Goal: Information Seeking & Learning: Learn about a topic

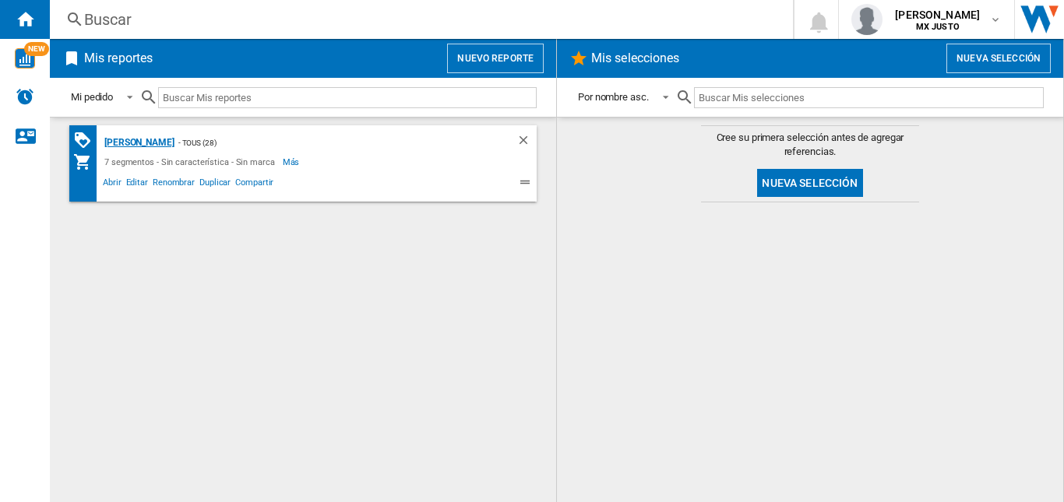
click at [141, 144] on div "[PERSON_NAME]" at bounding box center [137, 142] width 74 height 19
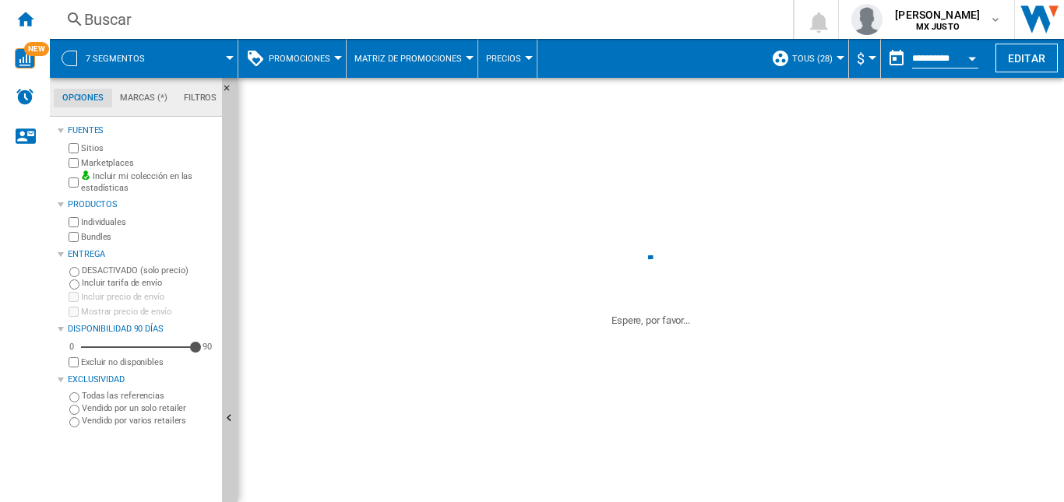
click at [139, 13] on div "Buscar" at bounding box center [418, 20] width 668 height 22
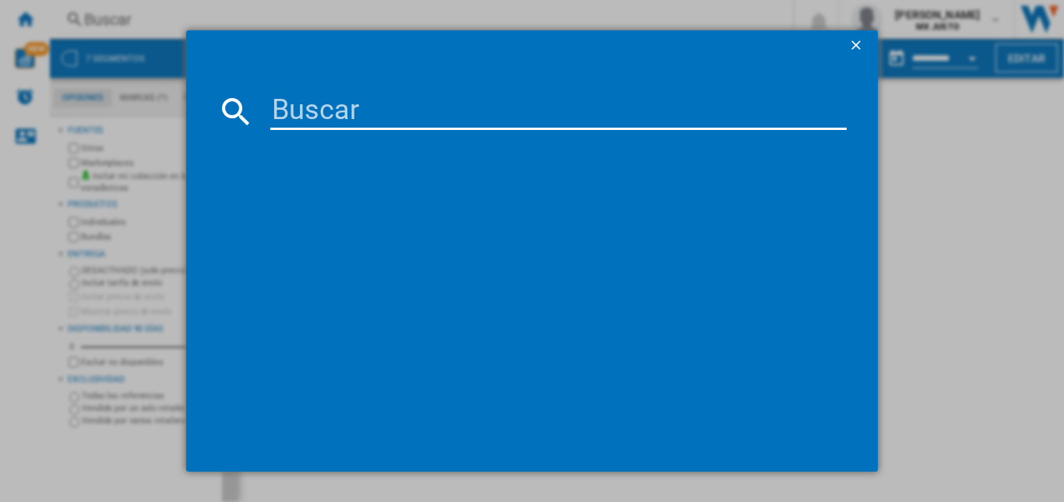
click at [318, 101] on input at bounding box center [558, 111] width 576 height 37
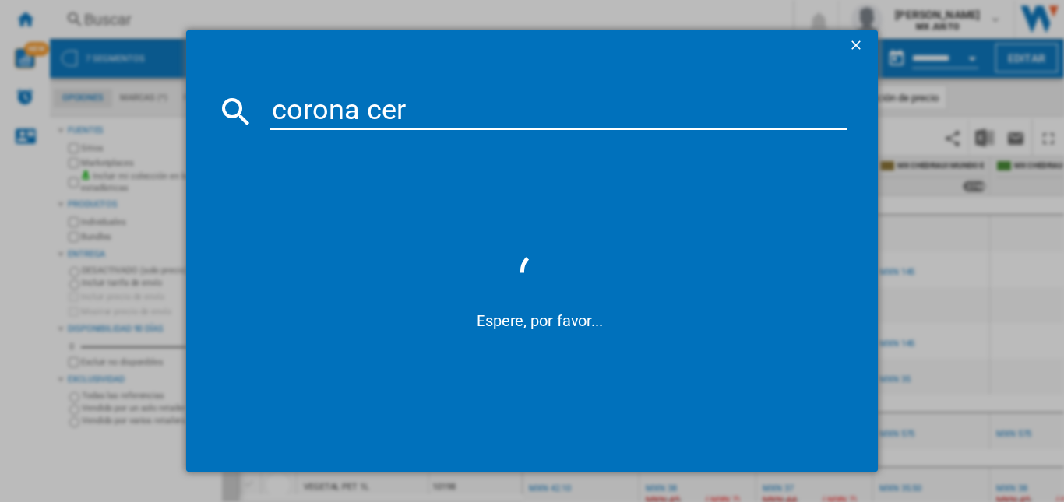
type input "corona cero"
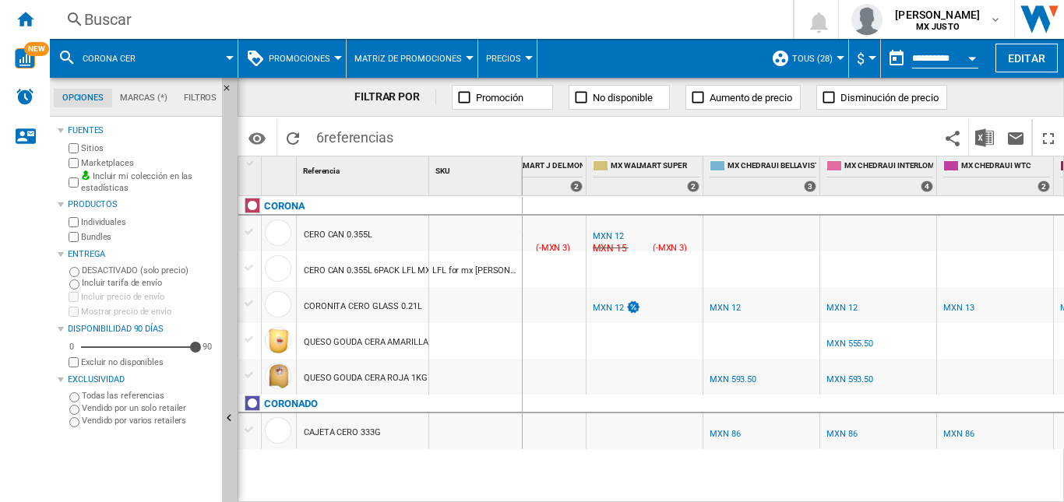
scroll to position [0, 520]
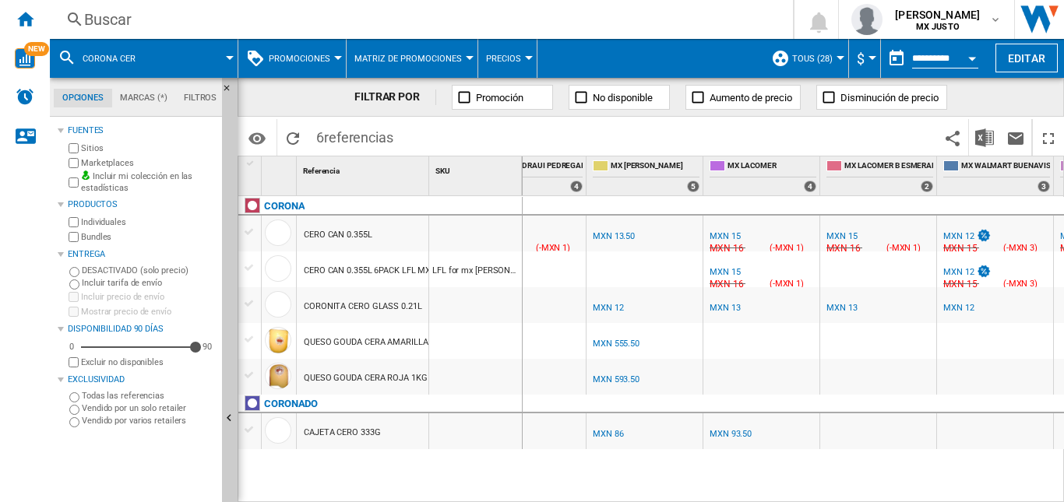
click at [671, 479] on div "MX CHEDRAUI -1.0 % MXN 14 % N/A [GEOGRAPHIC_DATA] ( MXN 14 ) MX CHEDRAUI : MX C…" at bounding box center [794, 349] width 542 height 307
click at [692, 483] on div "MX CHEDRAUI -1.0 % MXN 14 % N/A [GEOGRAPHIC_DATA] ( MXN 14 ) MX CHEDRAUI : MX C…" at bounding box center [794, 349] width 542 height 307
drag, startPoint x: 692, startPoint y: 483, endPoint x: 791, endPoint y: 491, distance: 99.3
click at [791, 491] on div "MX CHEDRAUI -1.0 % MXN 14 % N/A [GEOGRAPHIC_DATA] ( MXN 14 ) MX CHEDRAUI : MX C…" at bounding box center [794, 349] width 542 height 307
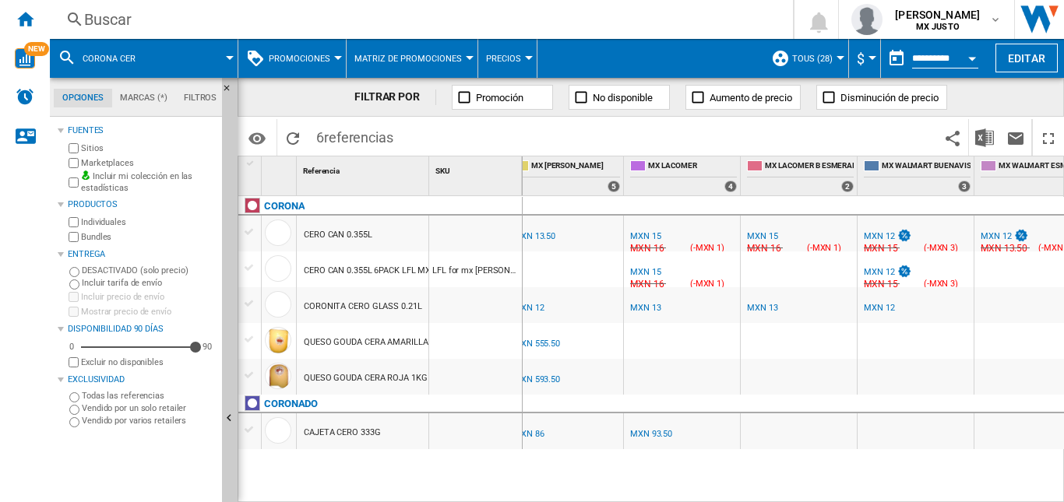
drag, startPoint x: 505, startPoint y: 270, endPoint x: 384, endPoint y: 278, distance: 121.0
click at [406, 252] on div "CERO CAN 0.355L 6PACK LFL MX [PERSON_NAME] LFL for mx [PERSON_NAME] 26247" at bounding box center [380, 252] width 284 height 0
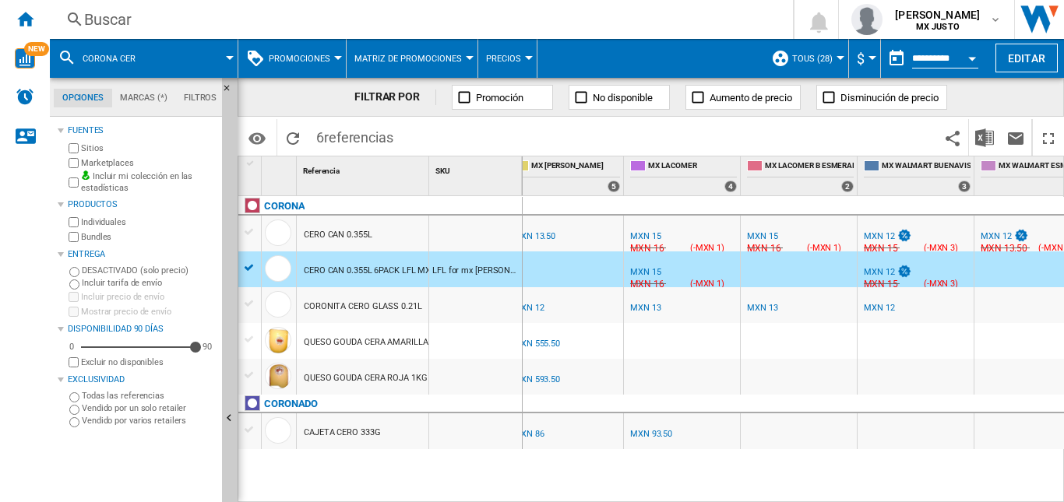
drag, startPoint x: 310, startPoint y: 272, endPoint x: 421, endPoint y: 262, distance: 111.0
click at [421, 262] on div "CERO CAN 0.355L 6PACK LFL MX [PERSON_NAME]" at bounding box center [401, 271] width 195 height 36
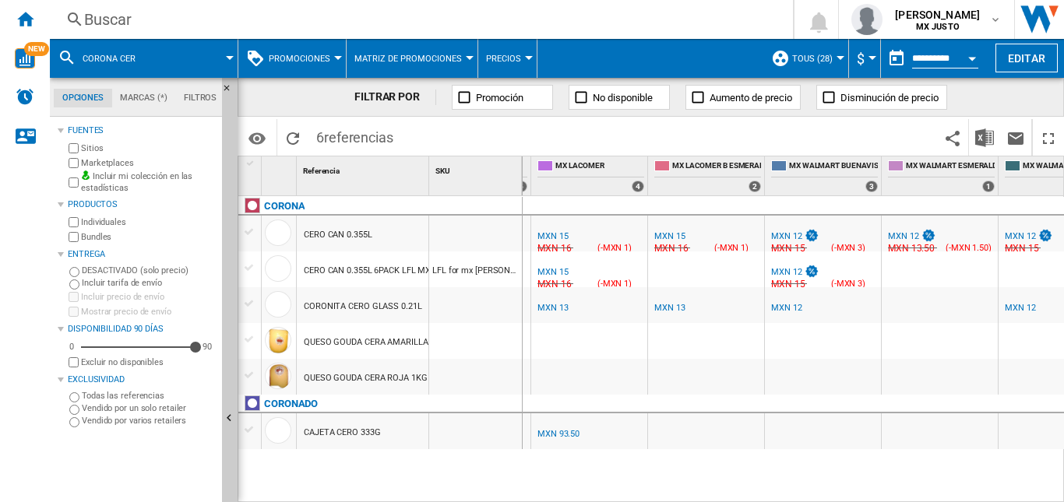
scroll to position [0, 701]
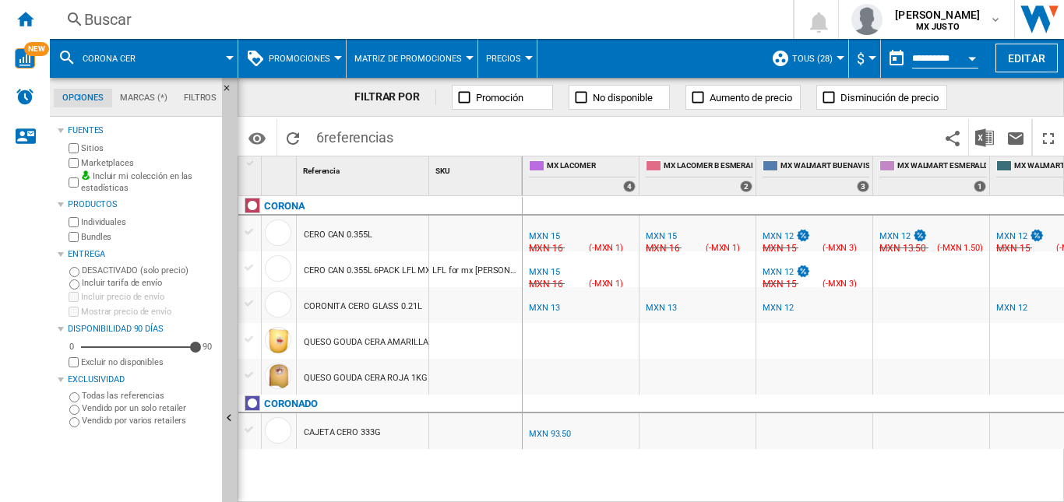
click at [173, 55] on span at bounding box center [193, 58] width 72 height 39
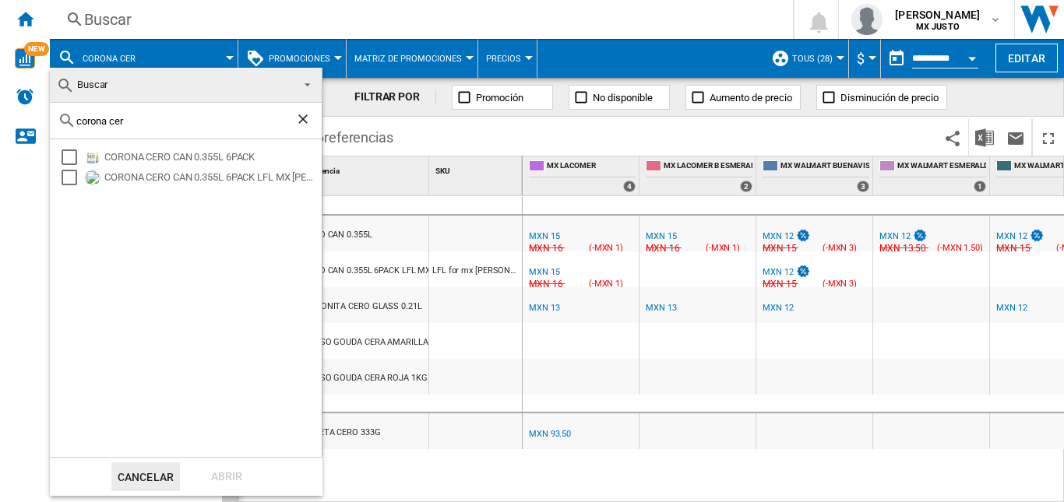
click at [134, 80] on span "Buscar" at bounding box center [173, 85] width 234 height 22
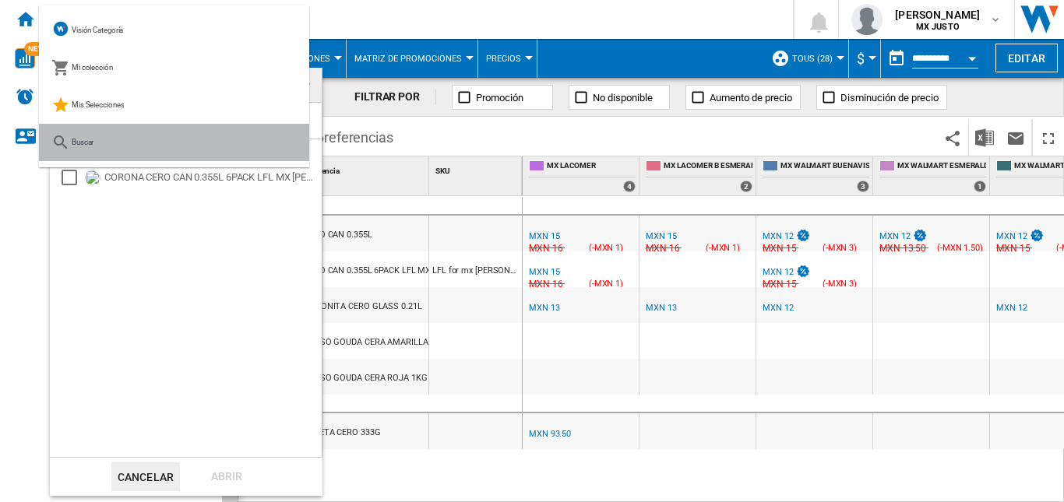
click at [134, 149] on md-option "Buscar" at bounding box center [174, 142] width 270 height 37
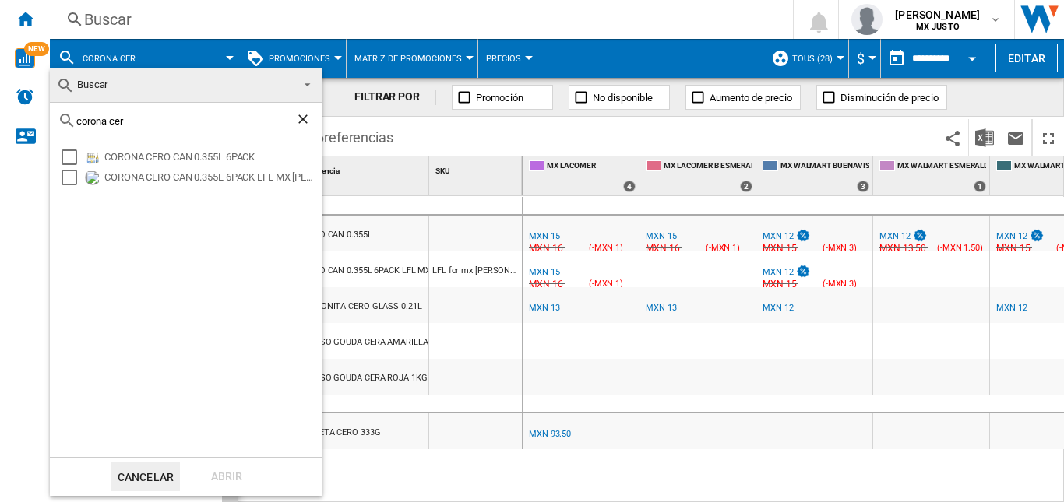
click at [127, 135] on div "corona cer" at bounding box center [186, 121] width 272 height 37
click at [129, 116] on input "corona cer" at bounding box center [185, 121] width 219 height 12
type input "c"
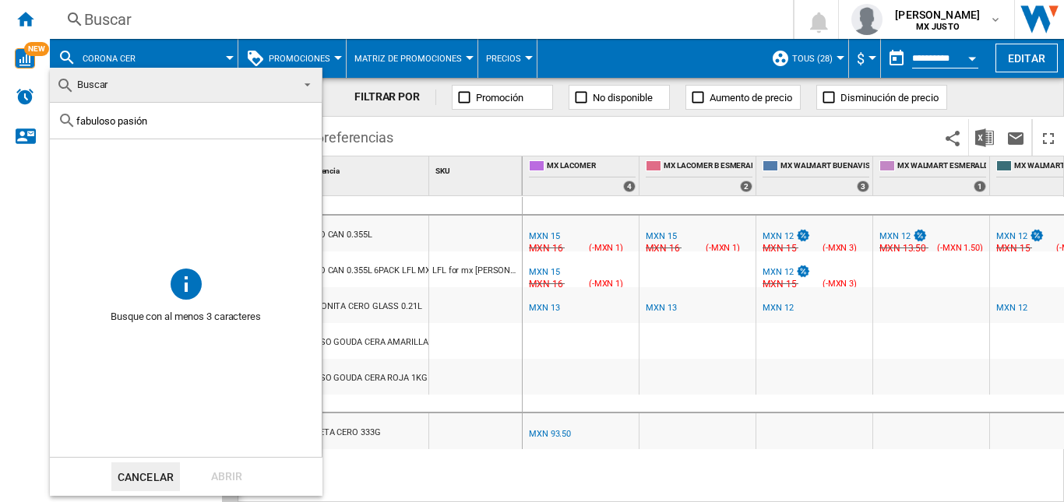
type input "fabuloso pasión"
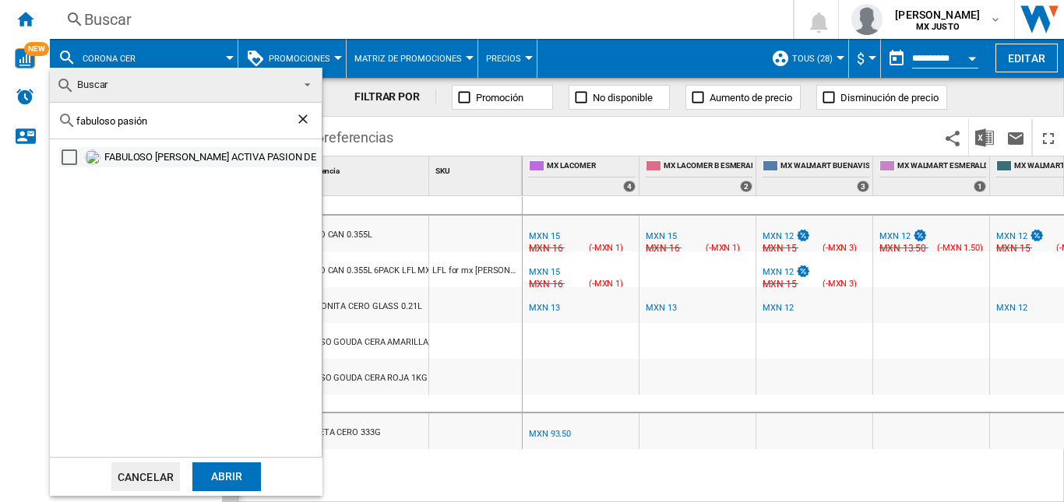
click at [164, 152] on div "FABULOSO [PERSON_NAME] ACTIVA PASION DE FRUTAS PET 2L" at bounding box center [211, 158] width 215 height 16
click at [228, 488] on div "Abrir" at bounding box center [226, 477] width 69 height 29
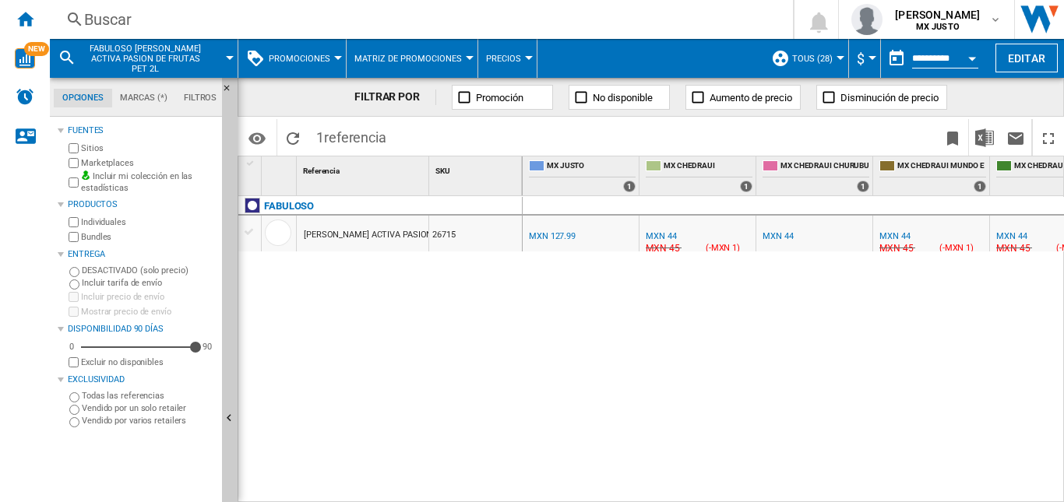
click at [568, 233] on div "MXN 127.99" at bounding box center [552, 236] width 47 height 10
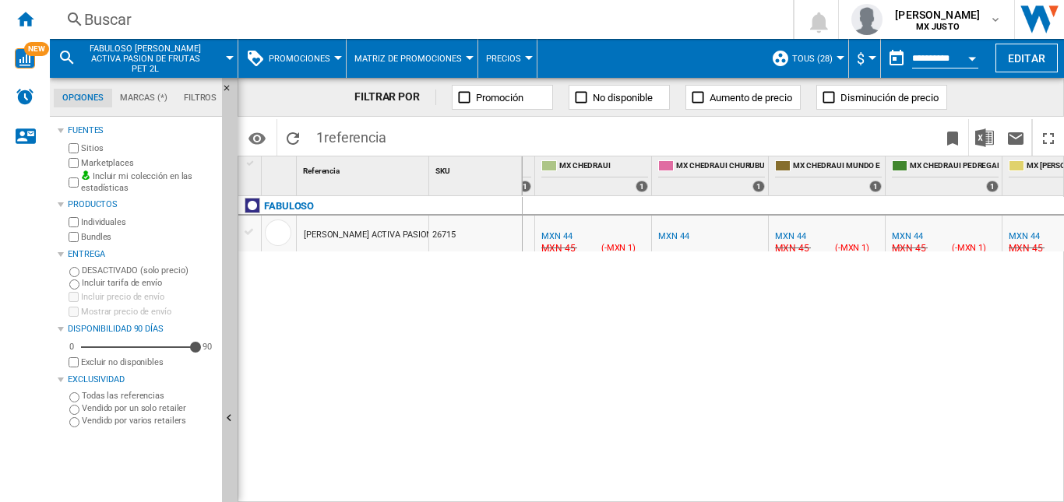
scroll to position [0, 118]
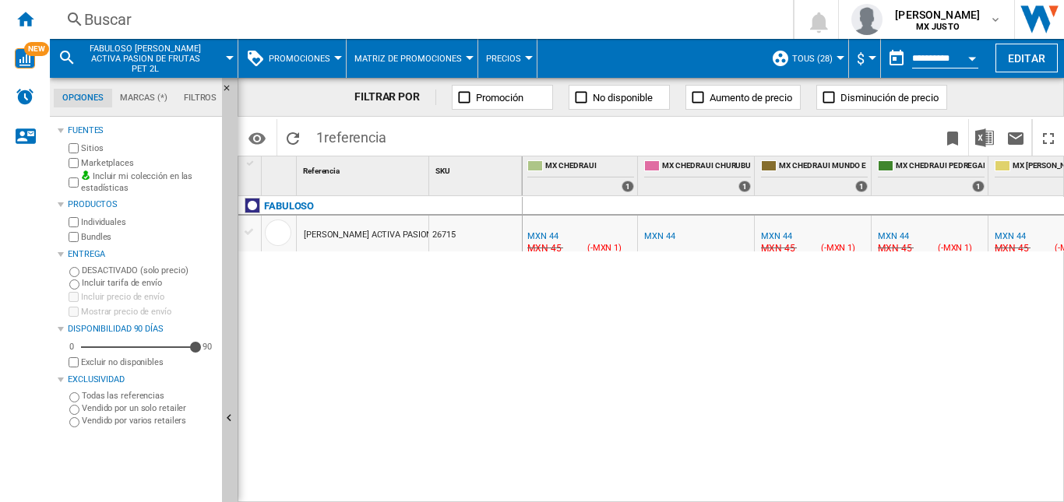
click at [124, 14] on div "Buscar" at bounding box center [418, 20] width 668 height 22
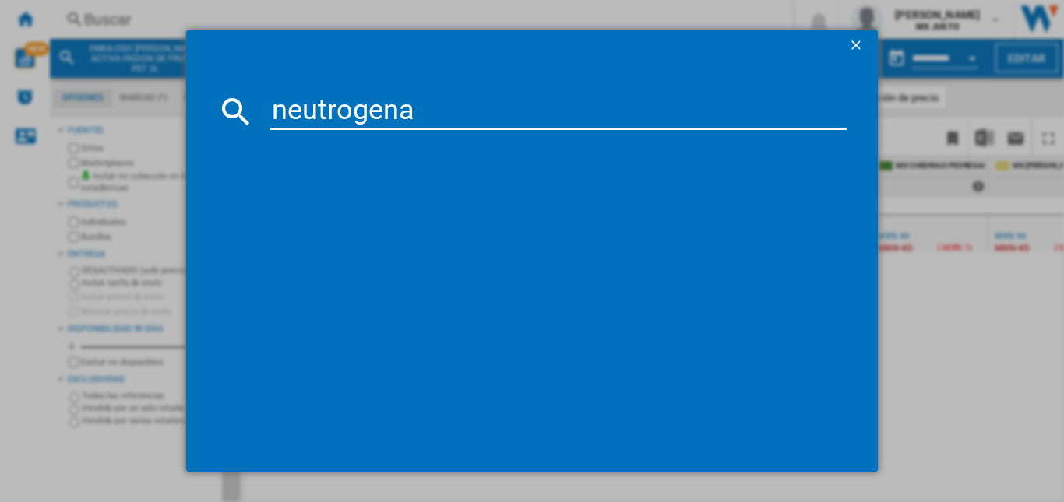
type input "neutrogena"
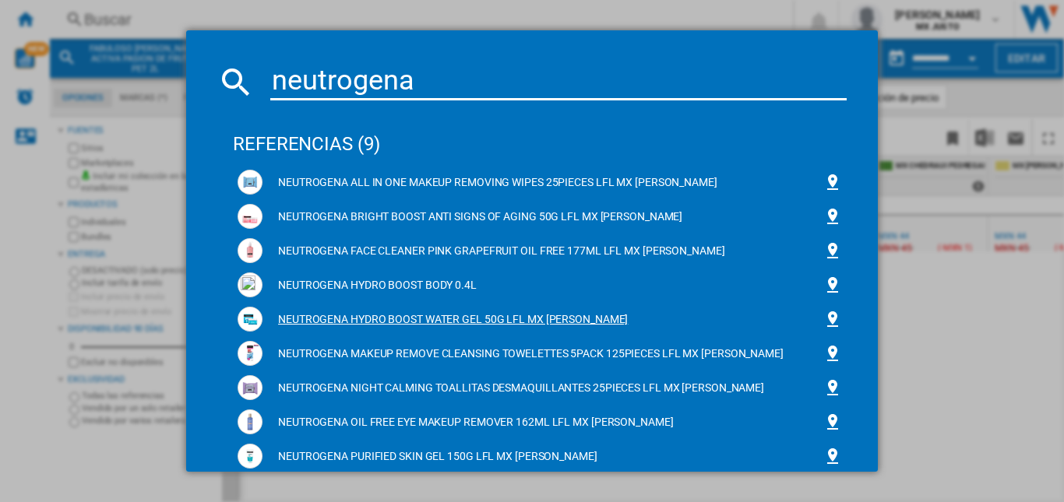
scroll to position [0, 0]
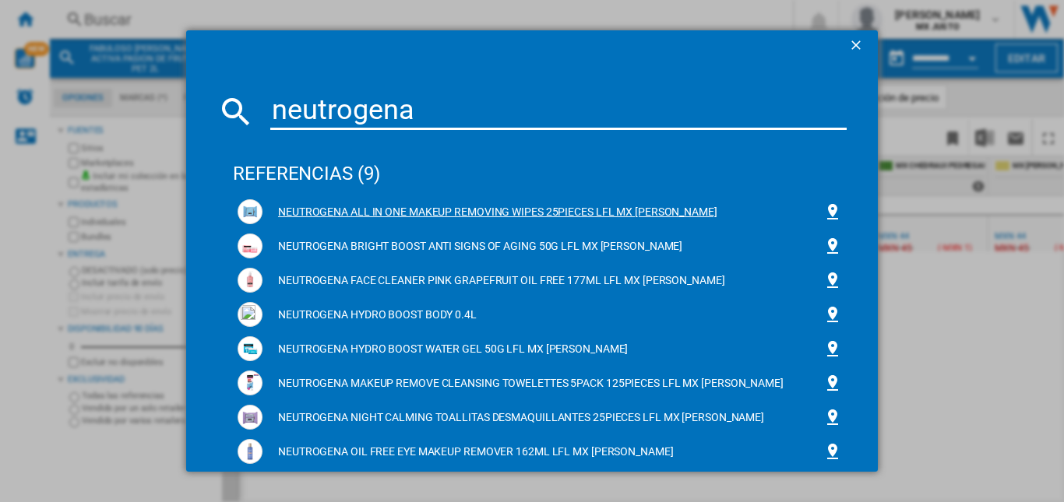
click at [516, 206] on div "NEUTROGENA ALL IN ONE MAKEUP REMOVING WIPES 25PIECES LFL MX [PERSON_NAME]" at bounding box center [542, 213] width 561 height 16
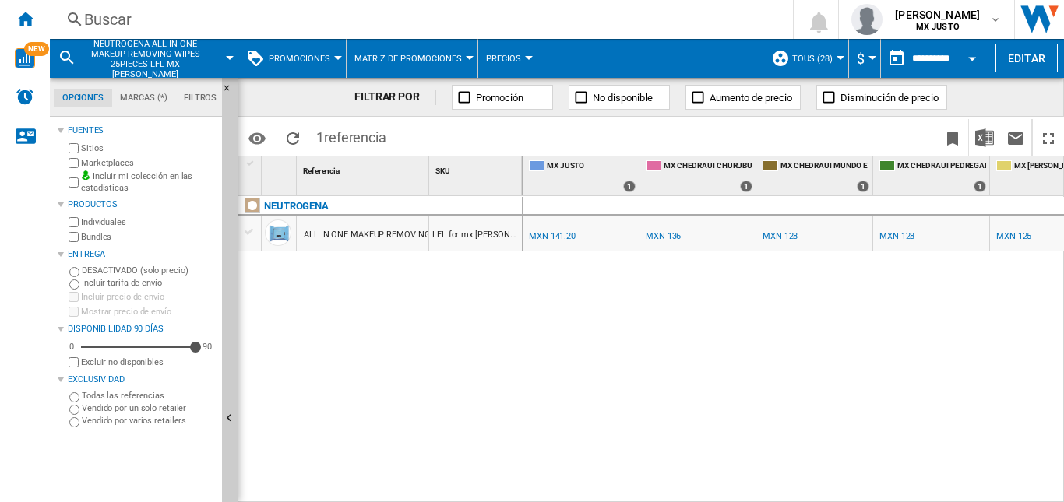
click at [167, 57] on span "NEUTROGENA ALL IN ONE MAKEUP REMOVING WIPES 25PIECES LFL MX [PERSON_NAME]" at bounding box center [145, 59] width 125 height 40
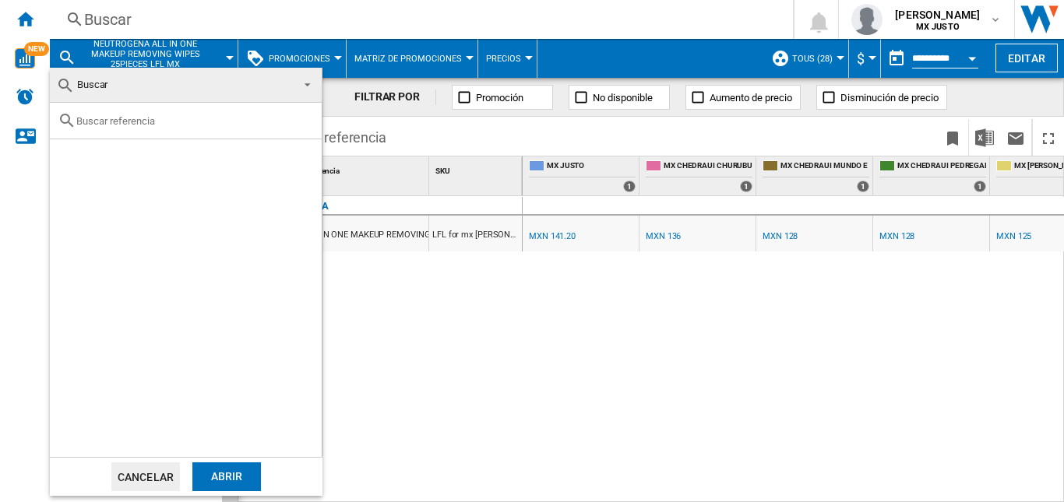
click at [178, 46] on md-backdrop at bounding box center [532, 251] width 1064 height 502
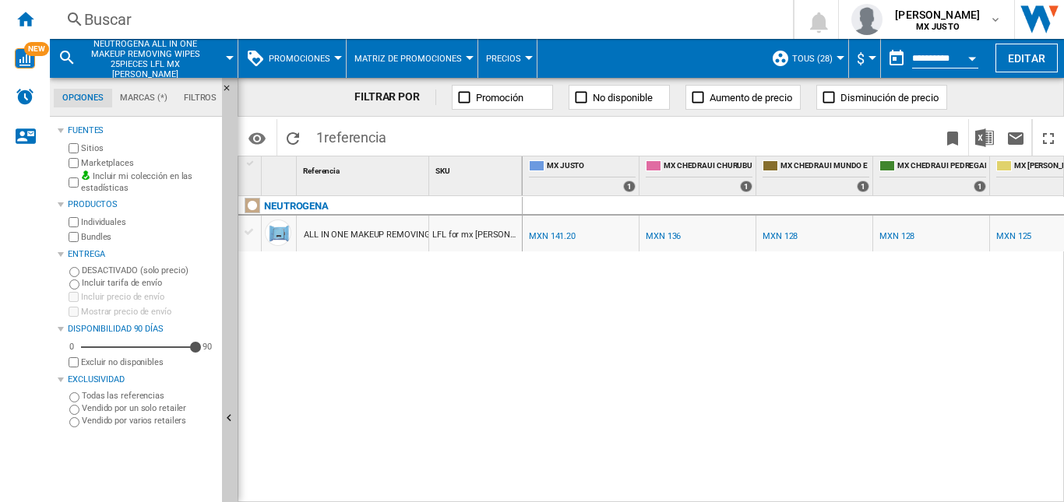
click at [192, 58] on span "NEUTROGENA ALL IN ONE MAKEUP REMOVING WIPES 25PIECES LFL MX [PERSON_NAME]" at bounding box center [145, 59] width 125 height 40
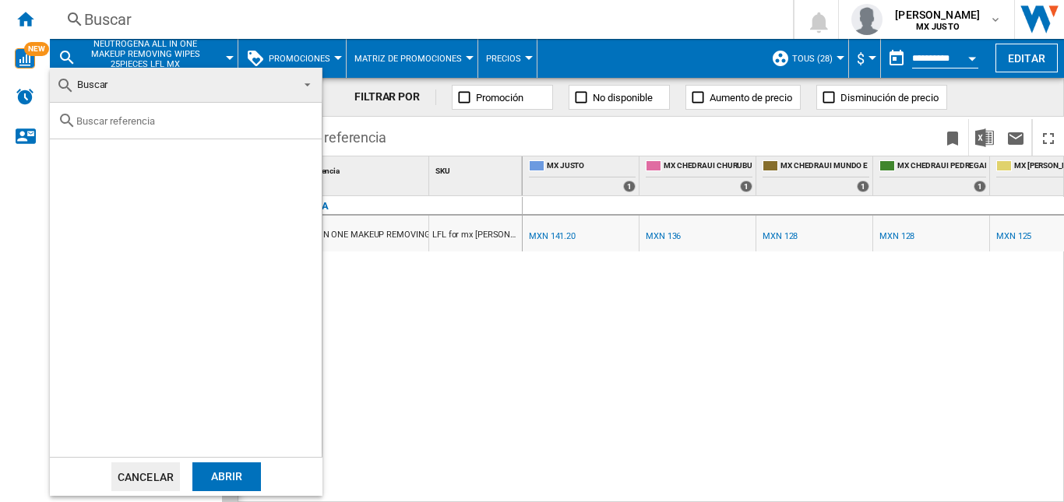
click at [149, 23] on md-backdrop at bounding box center [532, 251] width 1064 height 502
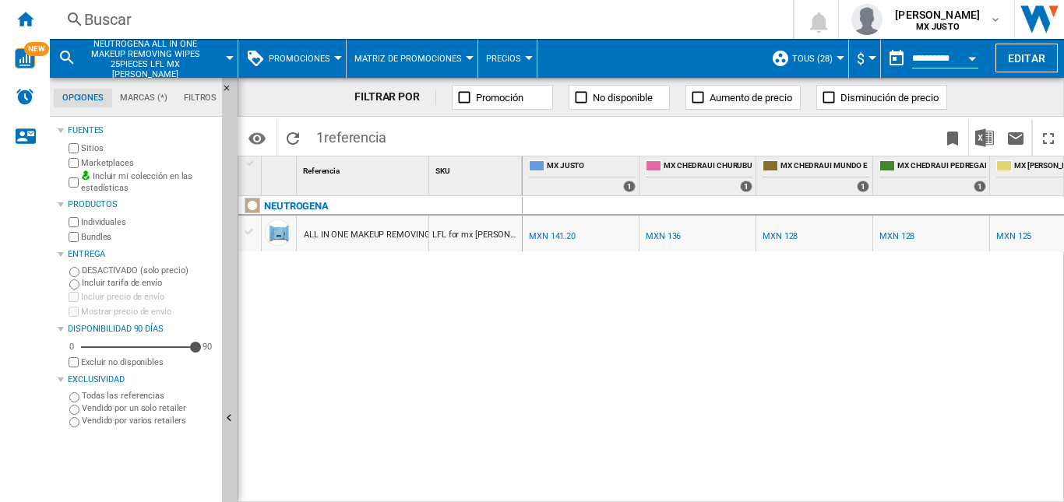
click at [129, 11] on div "Buscar" at bounding box center [418, 20] width 668 height 22
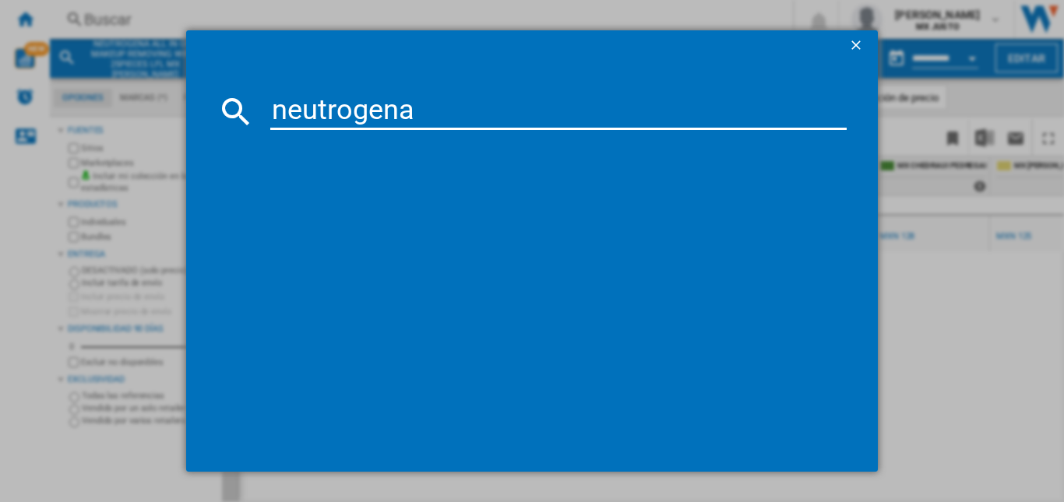
type input "neutrogena"
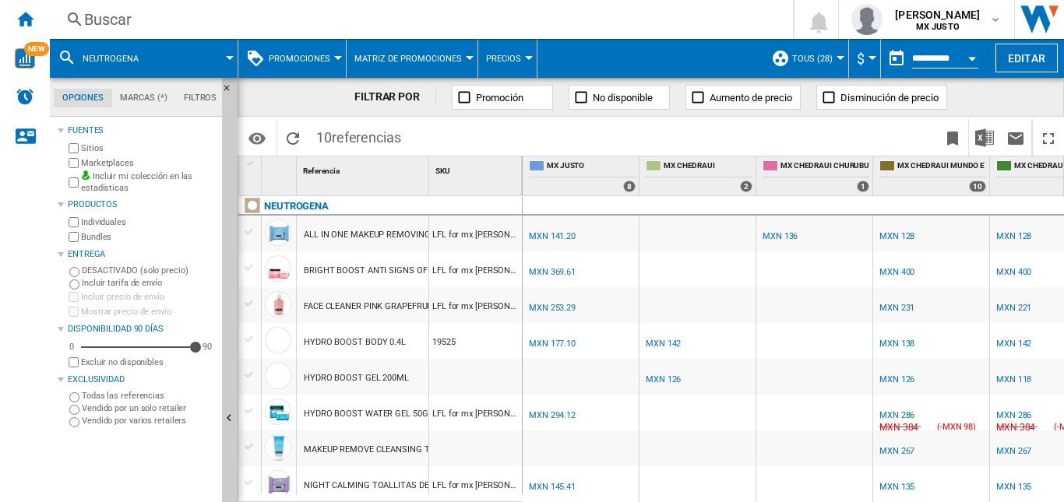
scroll to position [76, 0]
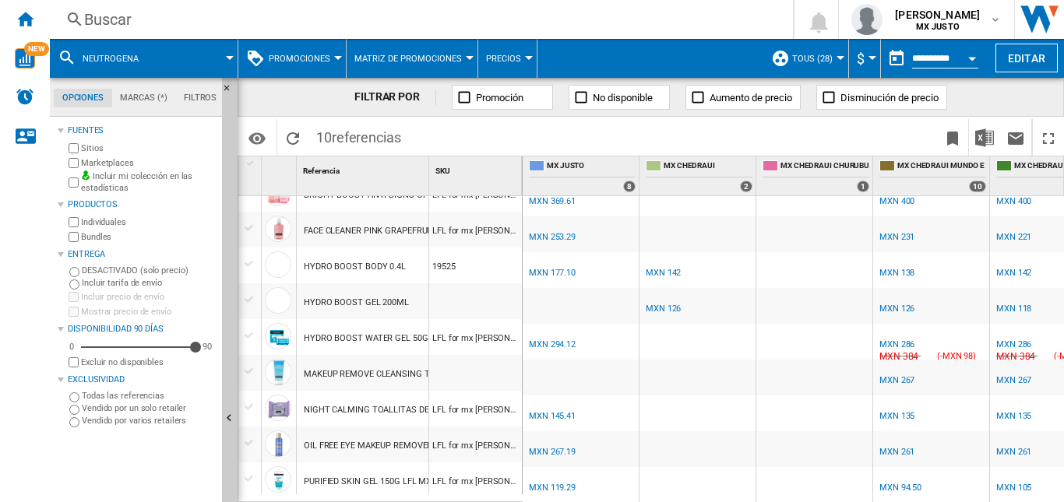
click at [151, 24] on div "Buscar" at bounding box center [418, 20] width 668 height 22
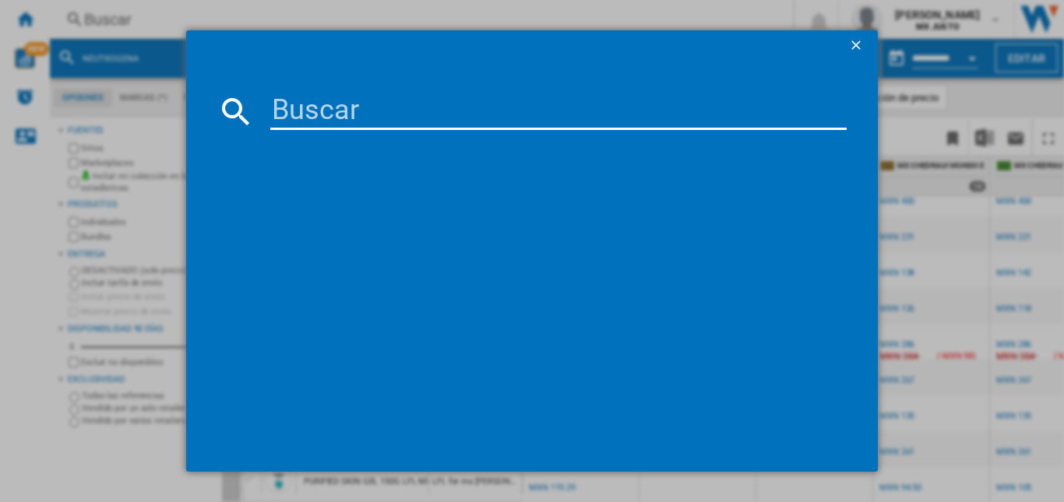
click at [383, 110] on input at bounding box center [558, 111] width 576 height 37
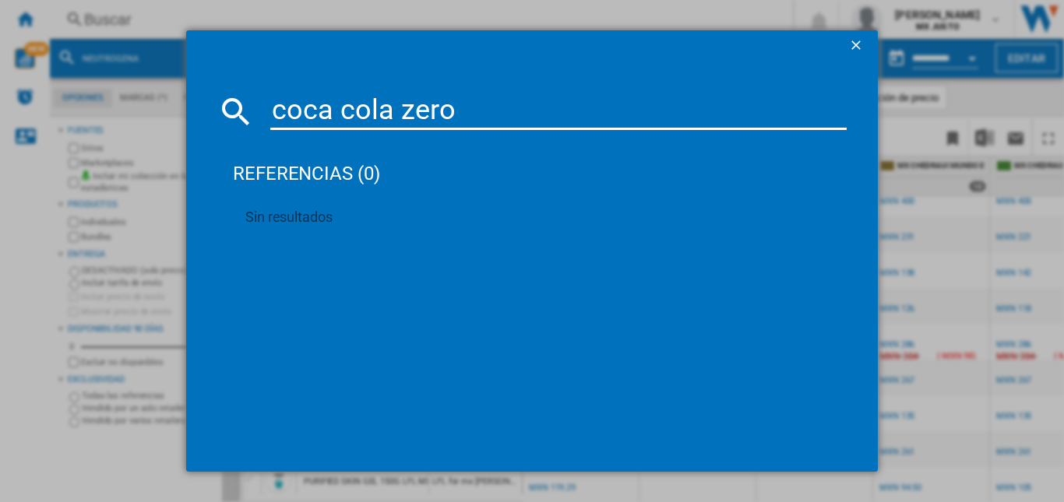
drag, startPoint x: 467, startPoint y: 114, endPoint x: 279, endPoint y: 107, distance: 188.6
click at [280, 110] on input "coca cola zero" at bounding box center [558, 111] width 576 height 37
type input "c"
type input "zero"
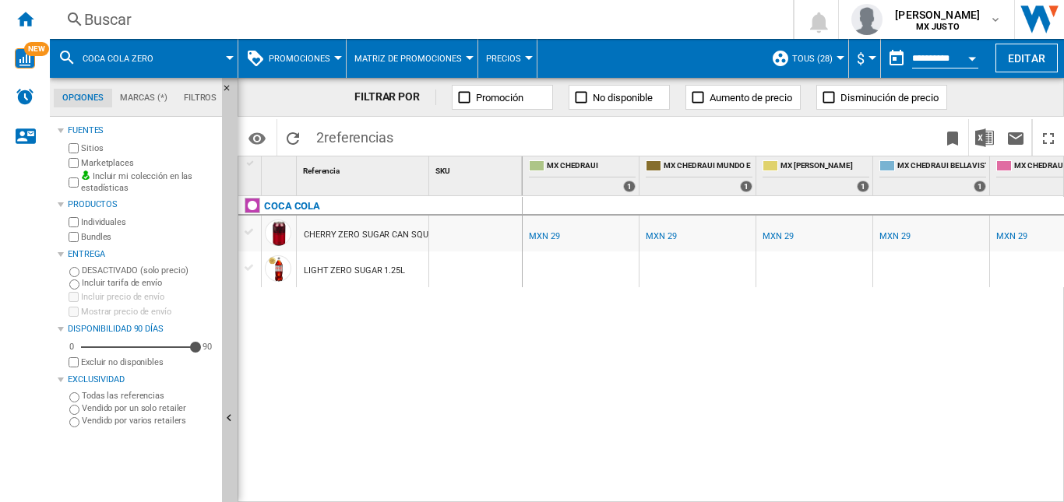
click at [133, 58] on span "coca cola zero" at bounding box center [118, 59] width 71 height 10
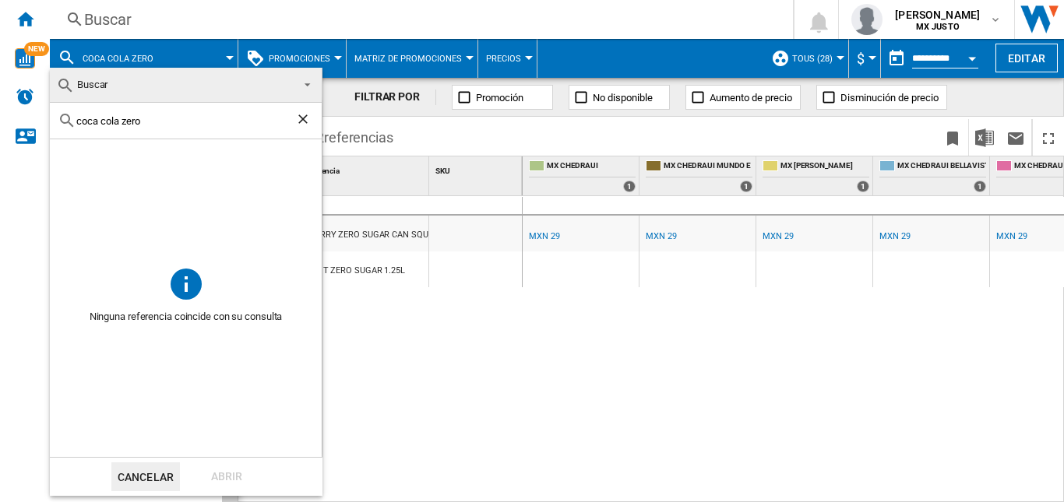
click at [146, 83] on span "Buscar" at bounding box center [173, 85] width 234 height 22
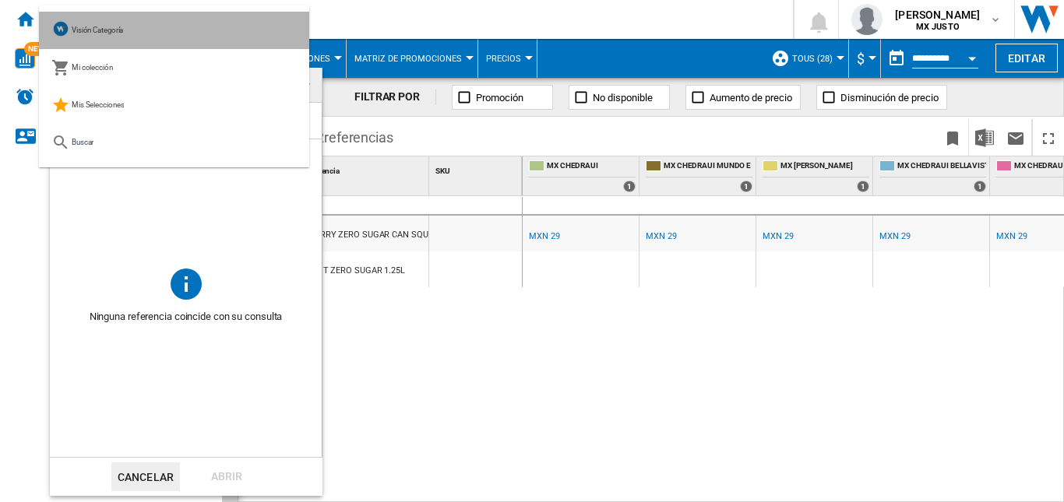
click at [143, 16] on md-option "Visión Categoría" at bounding box center [174, 30] width 270 height 37
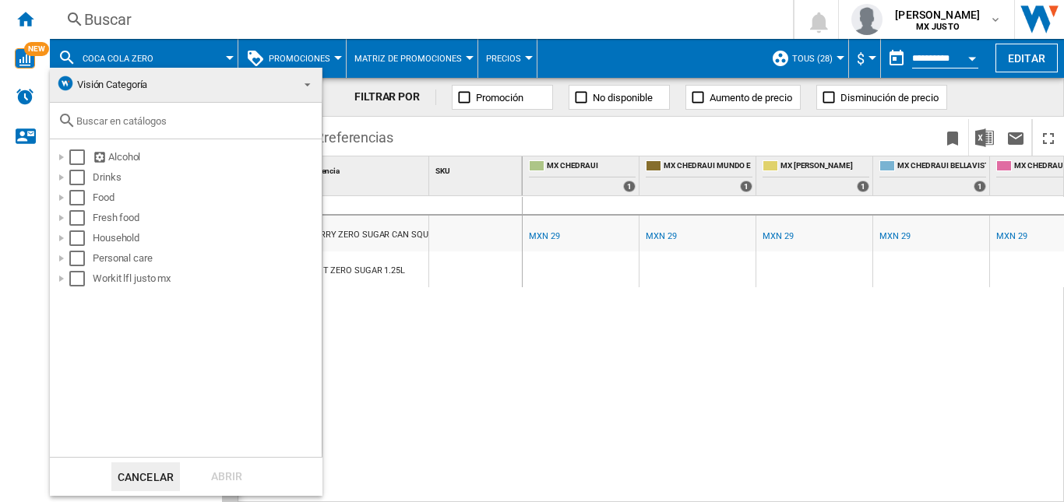
click at [216, 26] on md-backdrop at bounding box center [532, 251] width 1064 height 502
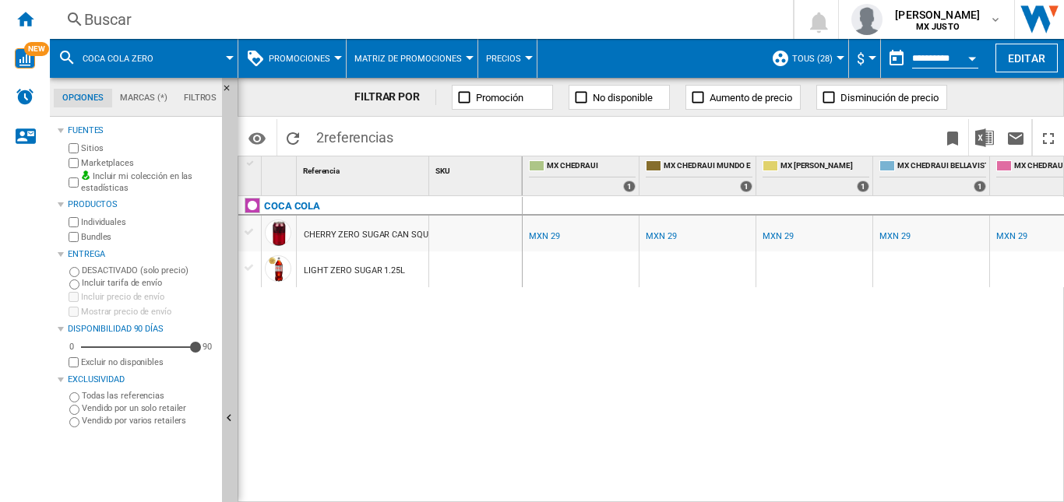
click at [161, 17] on div "Buscar" at bounding box center [418, 20] width 668 height 22
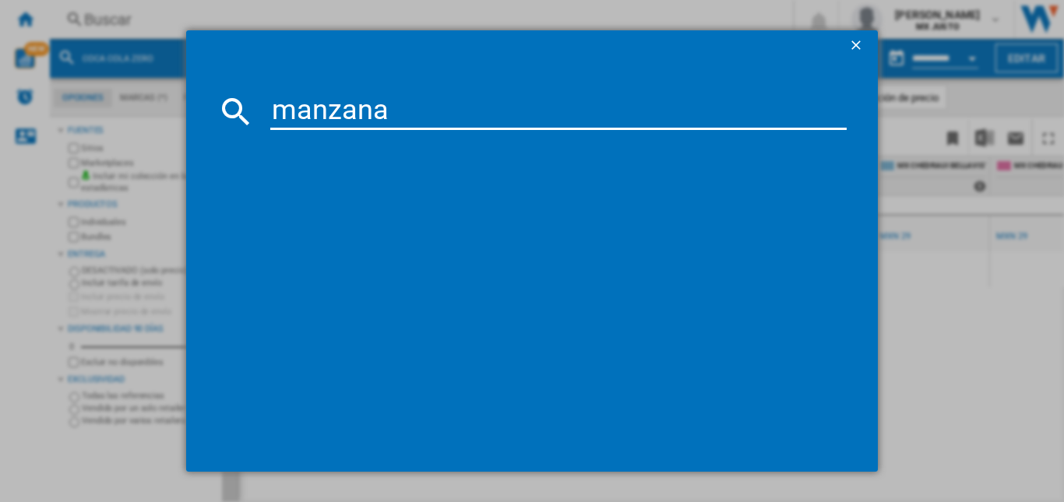
type input "manzana"
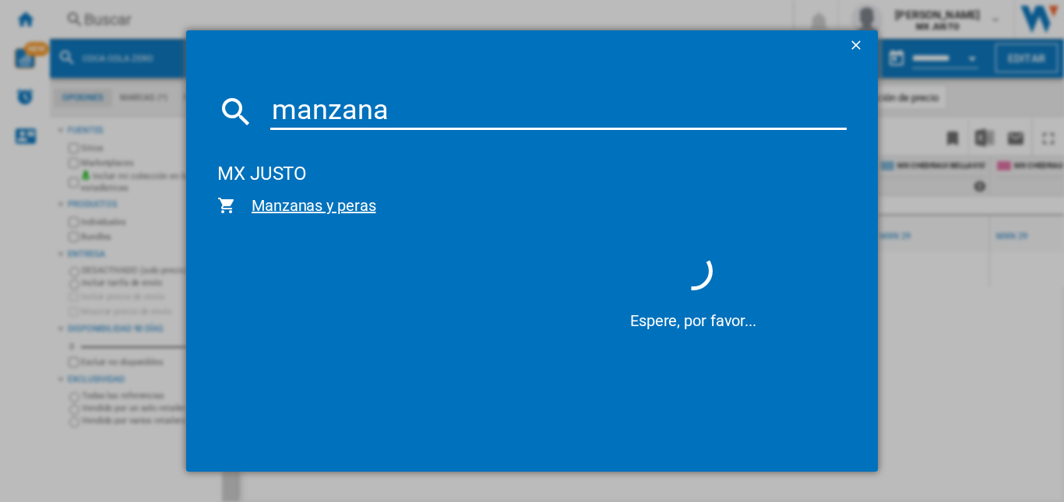
click at [271, 206] on span "Manzanas y peras" at bounding box center [380, 206] width 288 height 22
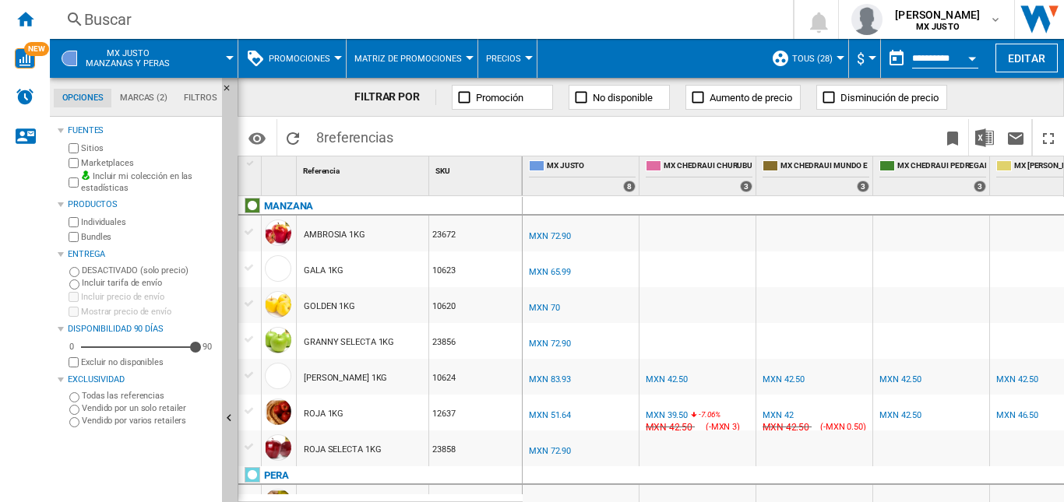
click at [172, 62] on button "MX [PERSON_NAME] y peras" at bounding box center [136, 58] width 100 height 39
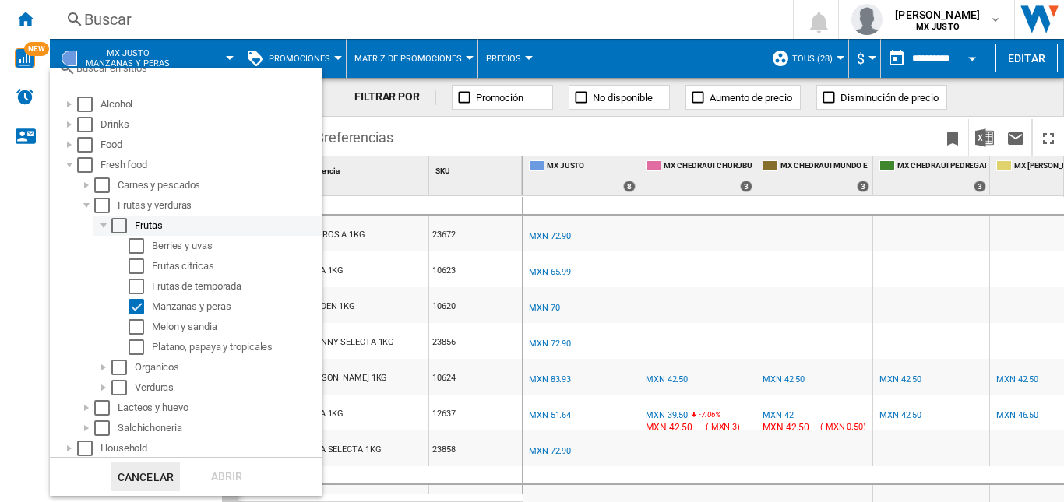
scroll to position [97, 0]
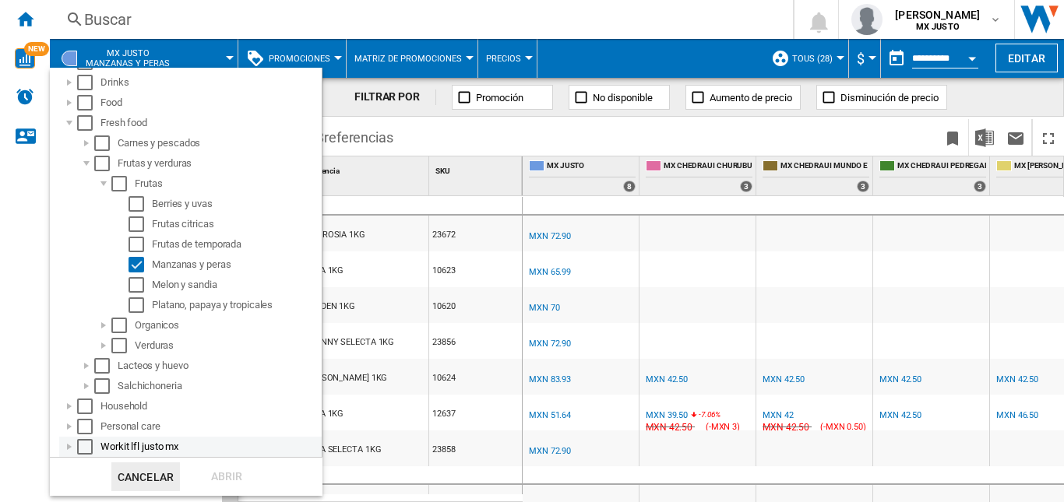
click at [71, 446] on div at bounding box center [70, 447] width 16 height 16
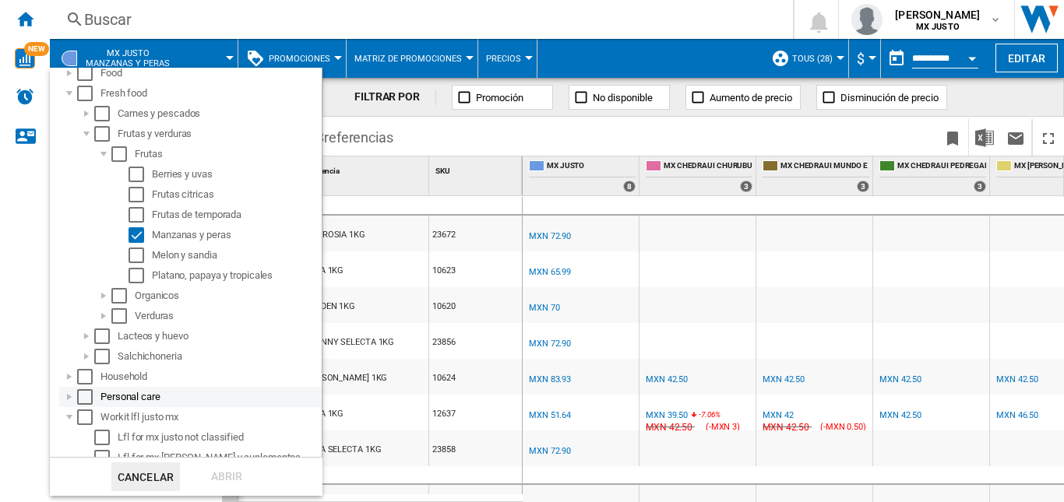
scroll to position [138, 0]
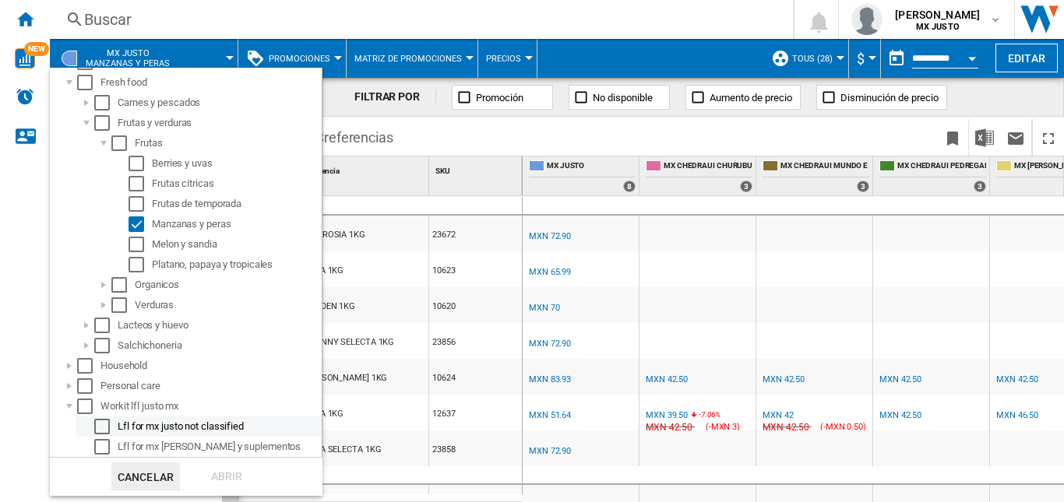
click at [104, 426] on div "Select" at bounding box center [102, 427] width 16 height 16
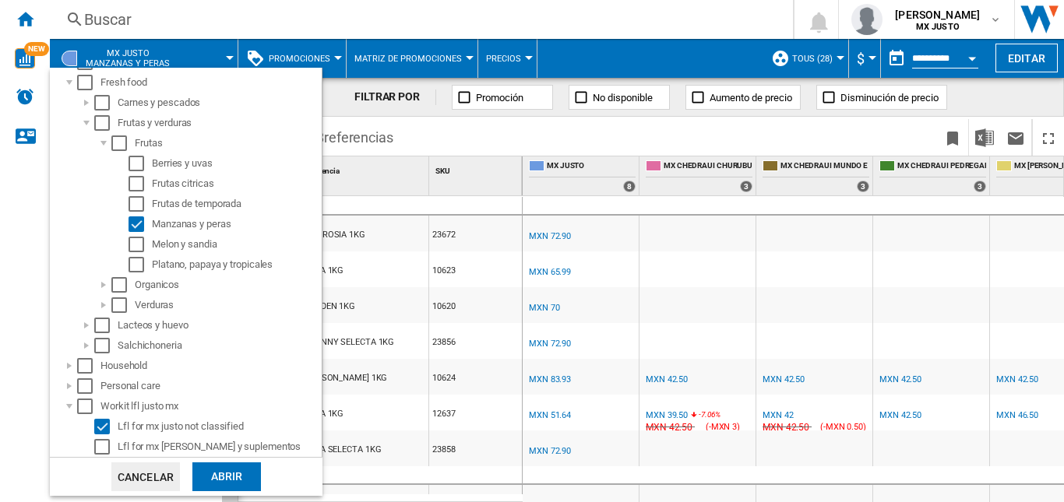
click at [218, 476] on div "Abrir" at bounding box center [226, 477] width 69 height 29
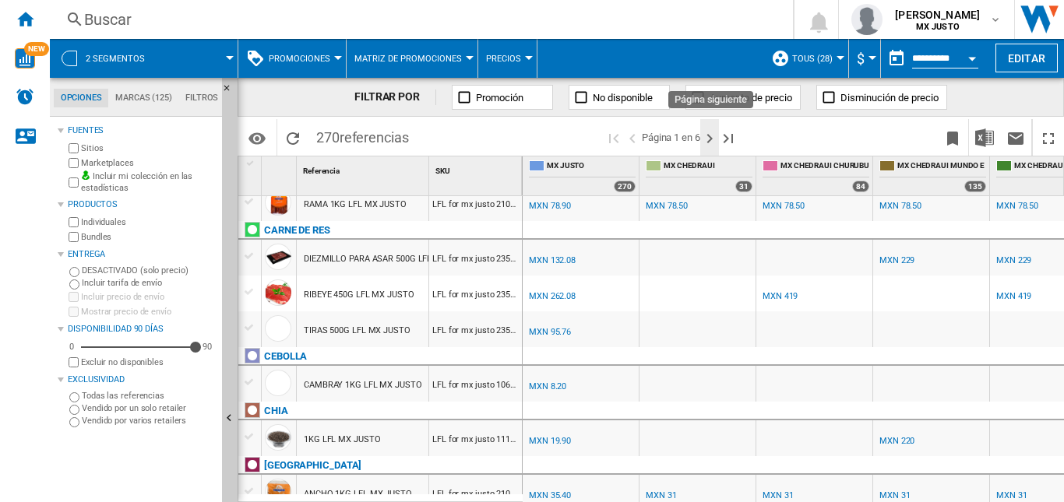
click at [713, 134] on ng-md-icon "Página siguiente" at bounding box center [709, 138] width 19 height 19
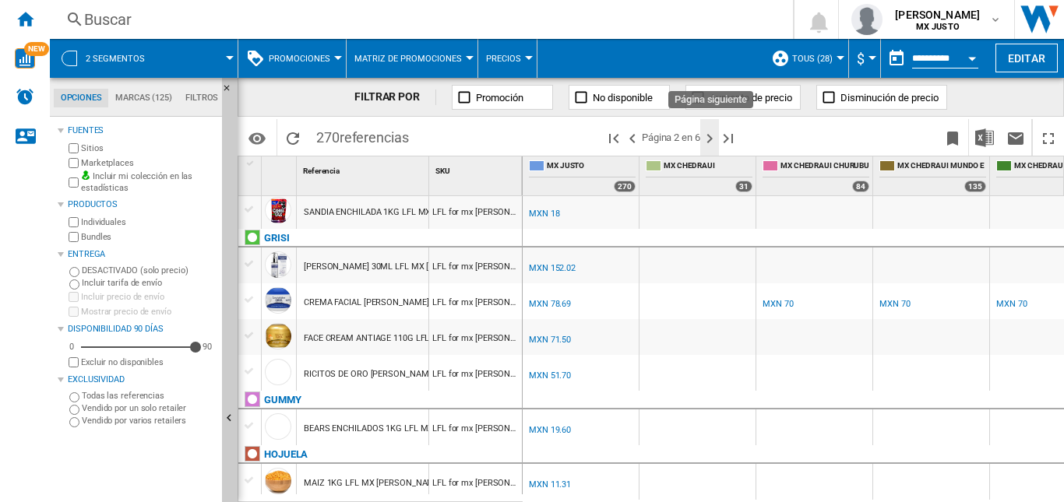
click at [711, 135] on ng-md-icon "Página siguiente" at bounding box center [709, 138] width 19 height 19
